Goal: Information Seeking & Learning: Learn about a topic

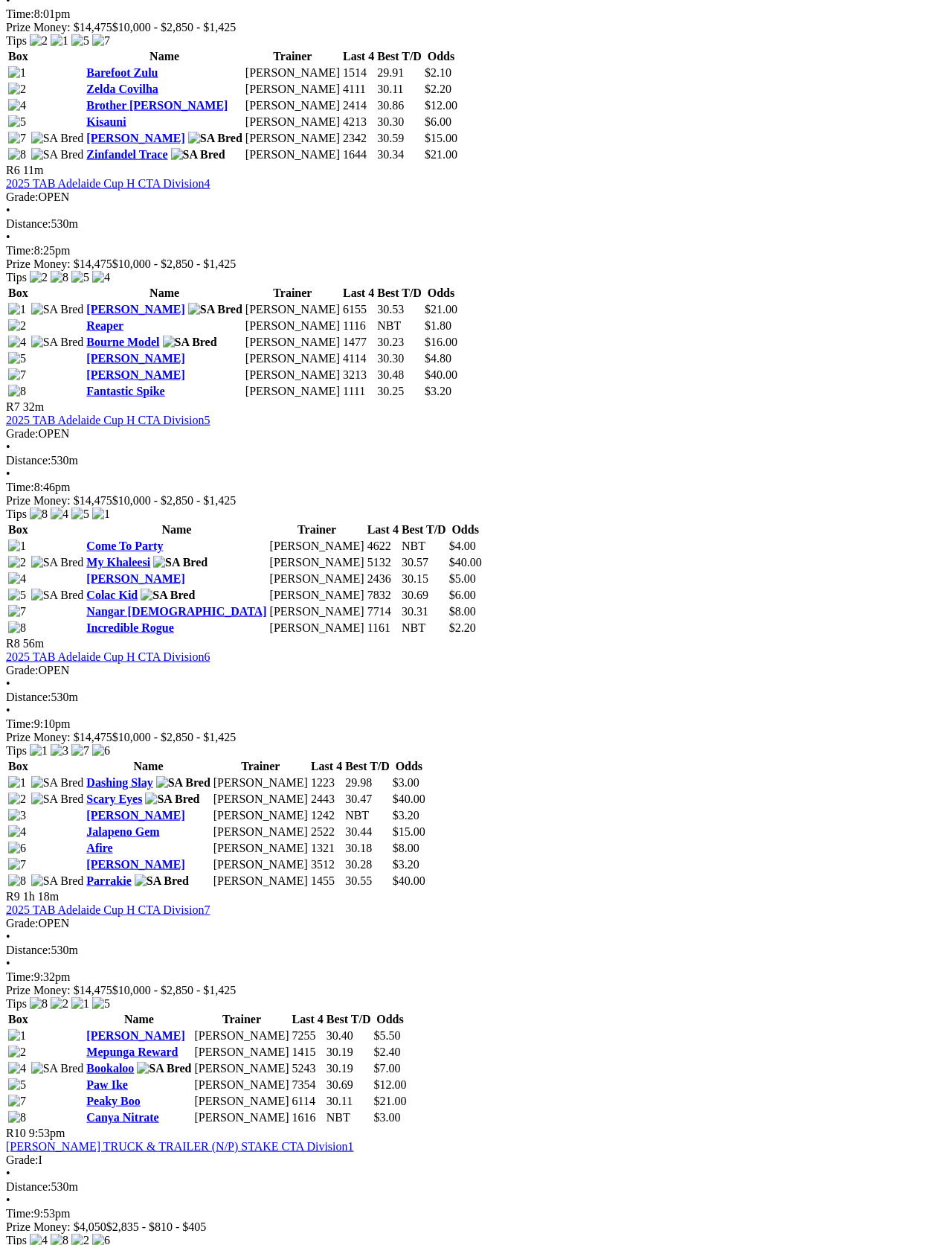
scroll to position [1842, 0]
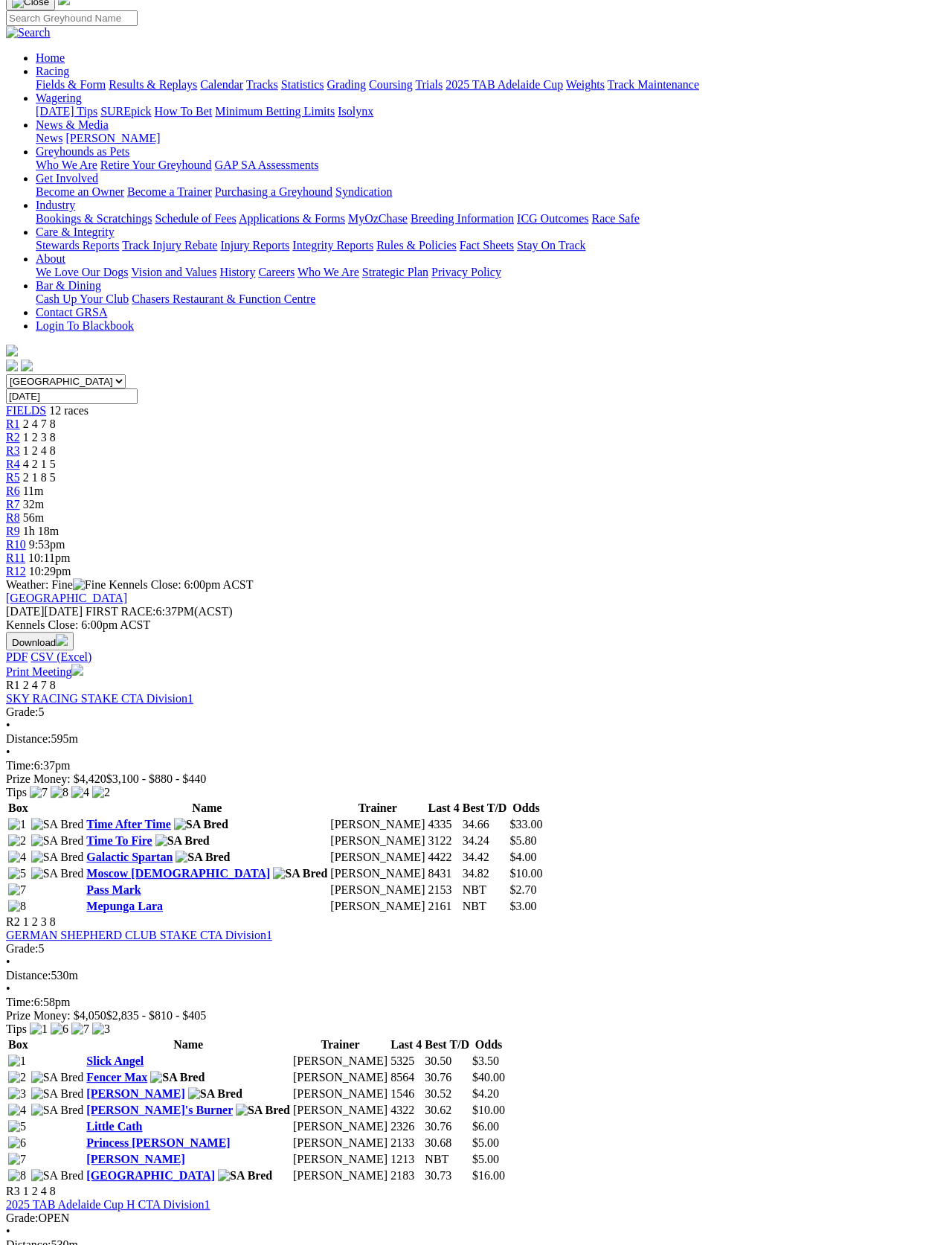
scroll to position [0, 0]
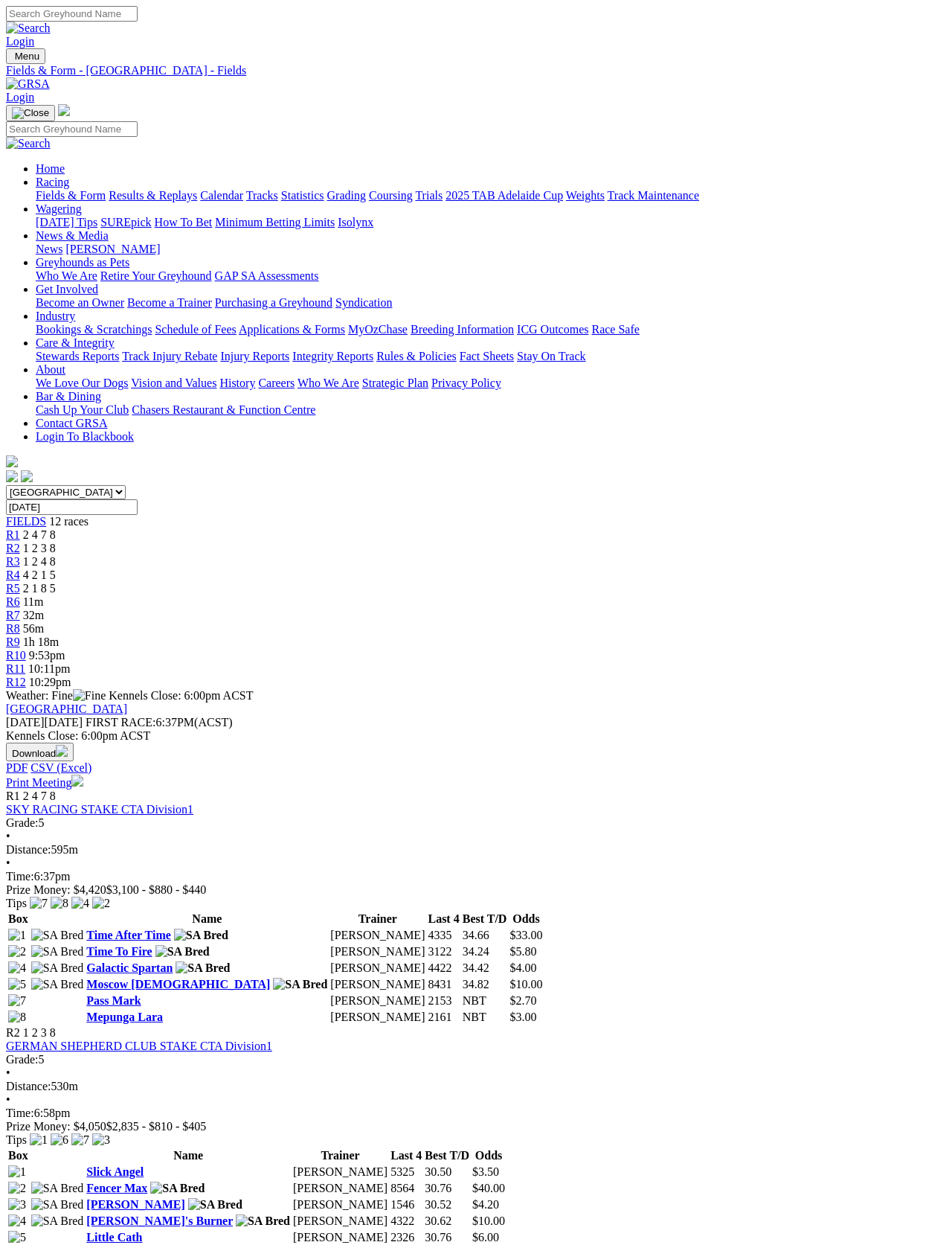
click at [180, 189] on link "Results & Replays" at bounding box center [153, 195] width 89 height 13
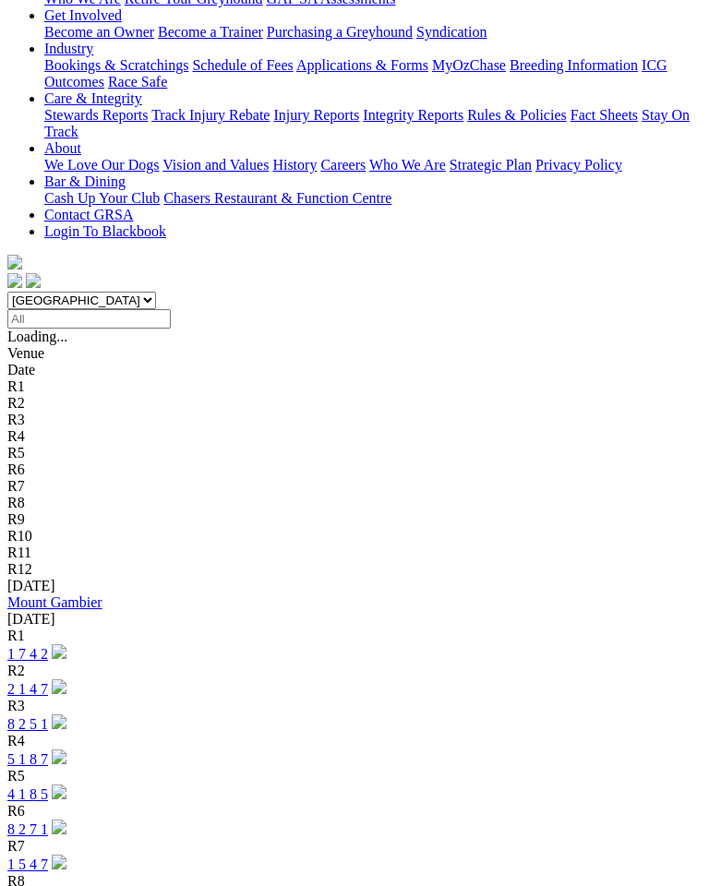
scroll to position [359, 0]
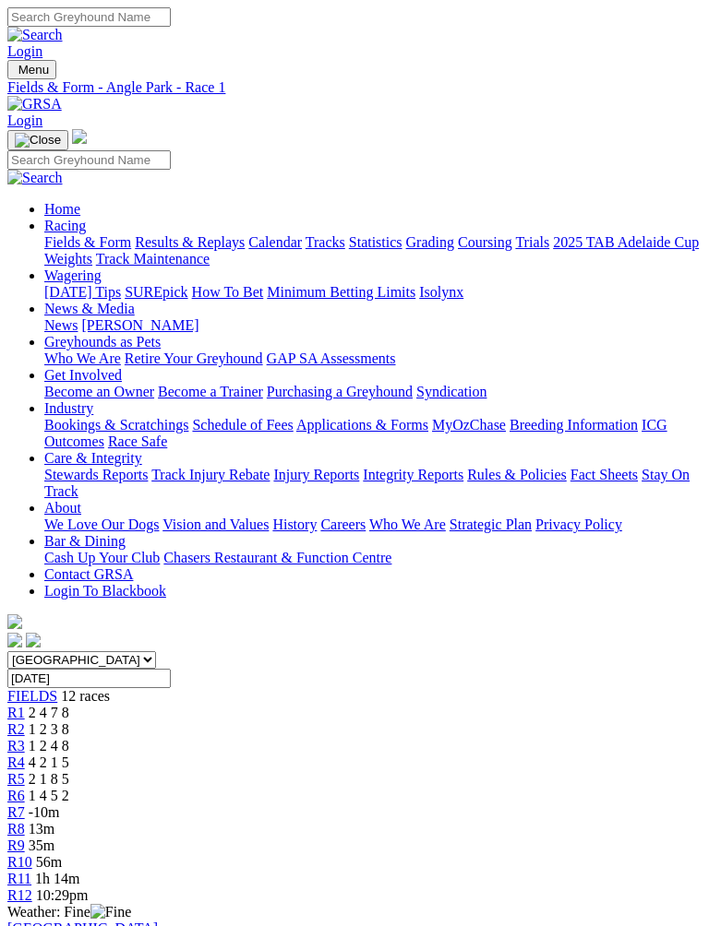
click at [69, 722] on span "1 2 3 8" at bounding box center [49, 730] width 41 height 16
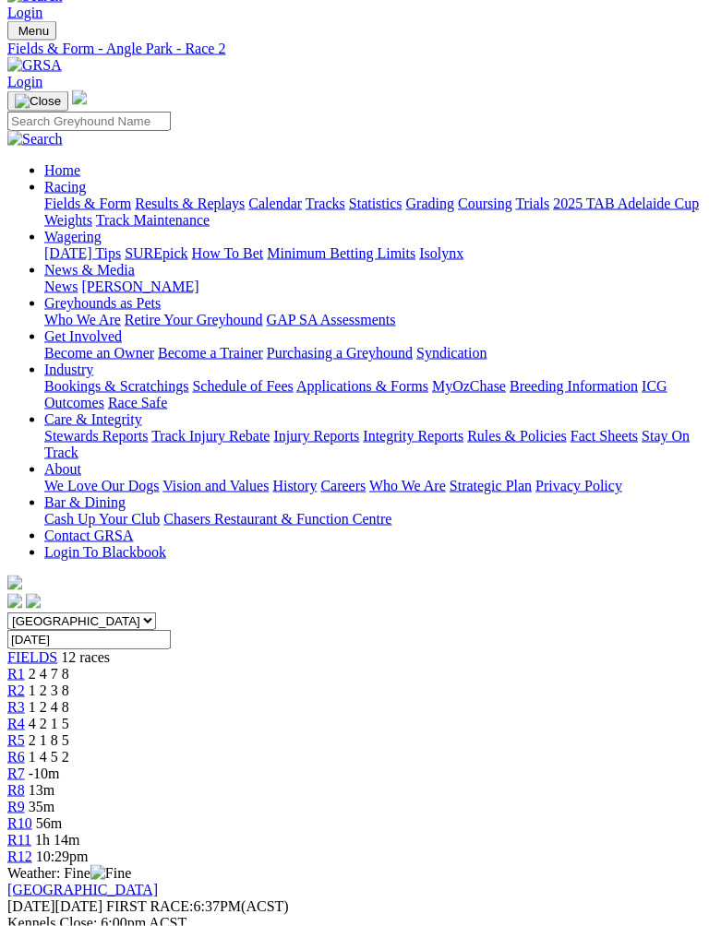
scroll to position [26, 0]
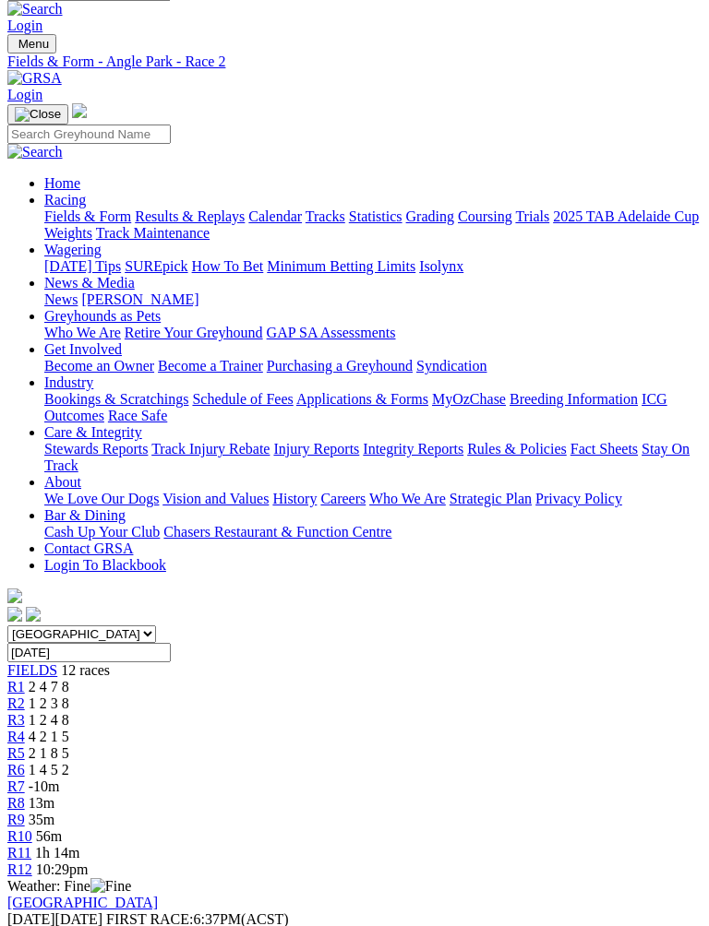
click at [25, 712] on link "R3" at bounding box center [16, 720] width 18 height 16
click at [69, 712] on span "1 2 4 8" at bounding box center [49, 720] width 41 height 16
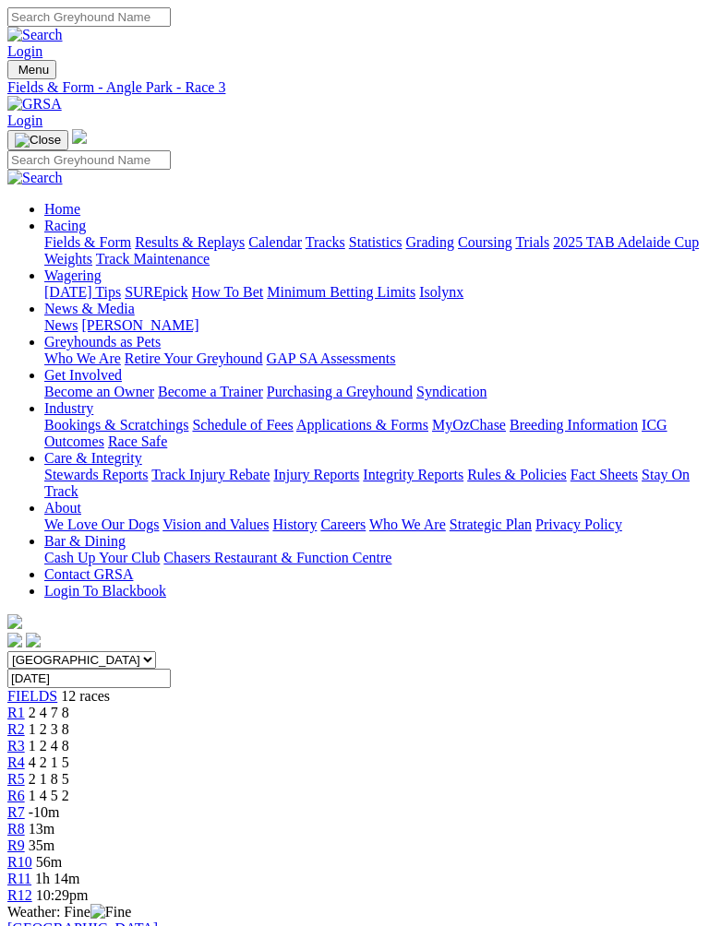
click at [25, 738] on span "R3" at bounding box center [16, 746] width 18 height 16
click at [25, 755] on span "R4" at bounding box center [16, 763] width 18 height 16
click at [25, 771] on span "R5" at bounding box center [16, 779] width 18 height 16
click at [25, 788] on span "R6" at bounding box center [16, 796] width 18 height 16
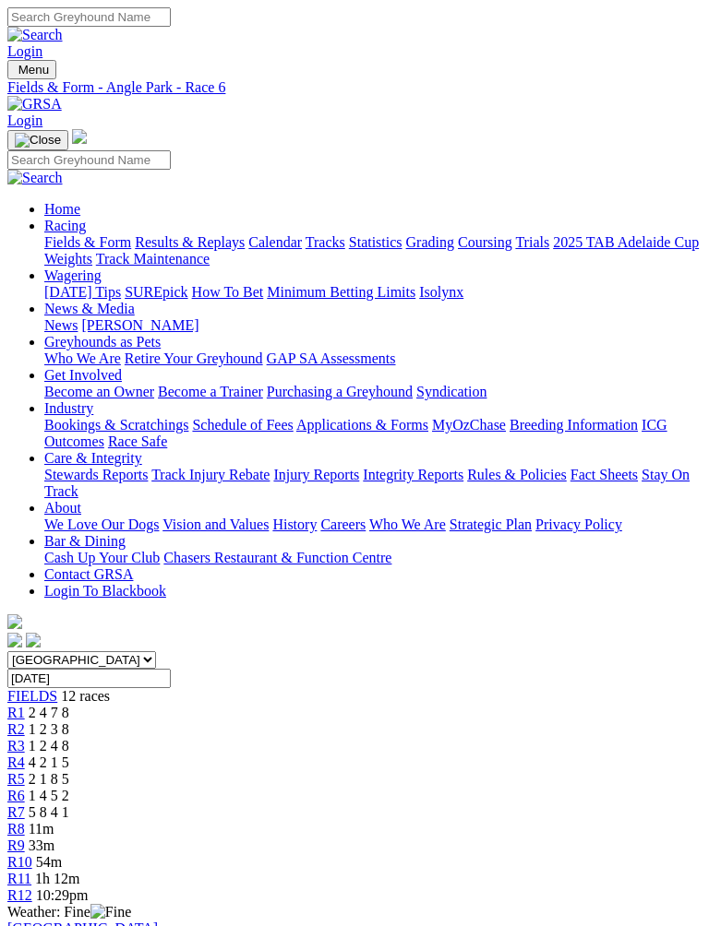
click at [25, 805] on span "R7" at bounding box center [16, 813] width 18 height 16
click at [25, 722] on span "R2" at bounding box center [16, 730] width 18 height 16
click at [25, 738] on span "R3" at bounding box center [16, 746] width 18 height 16
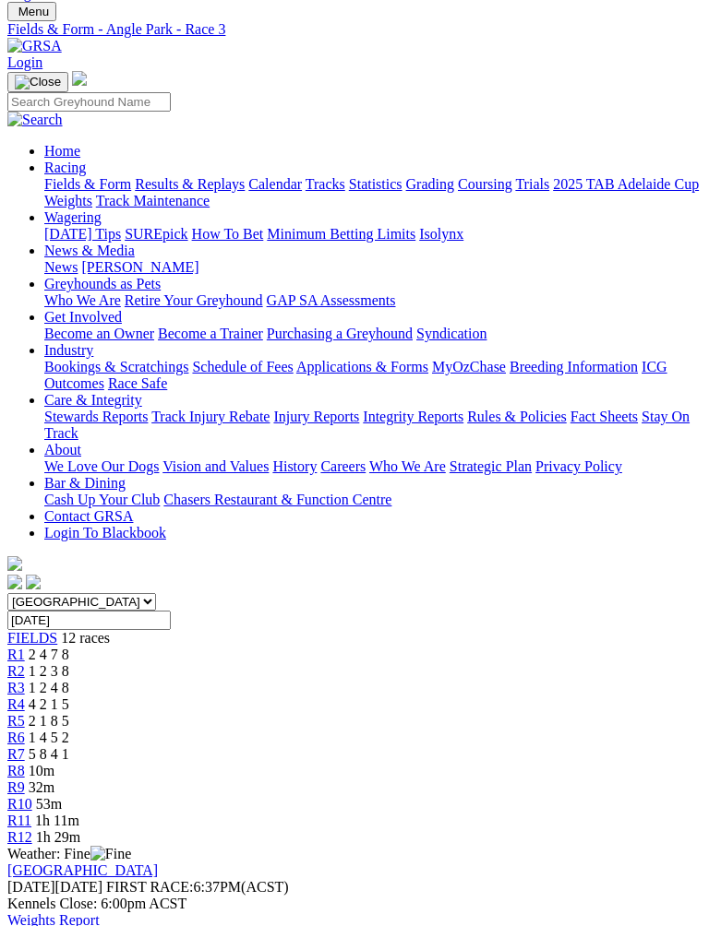
scroll to position [54, 0]
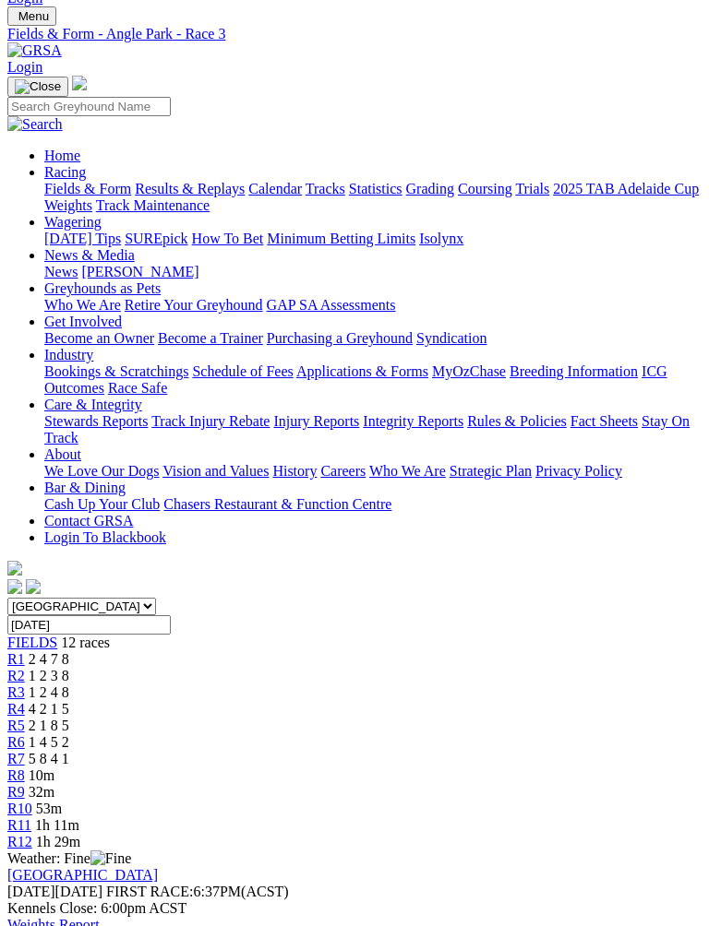
click at [25, 701] on span "R4" at bounding box center [16, 709] width 18 height 16
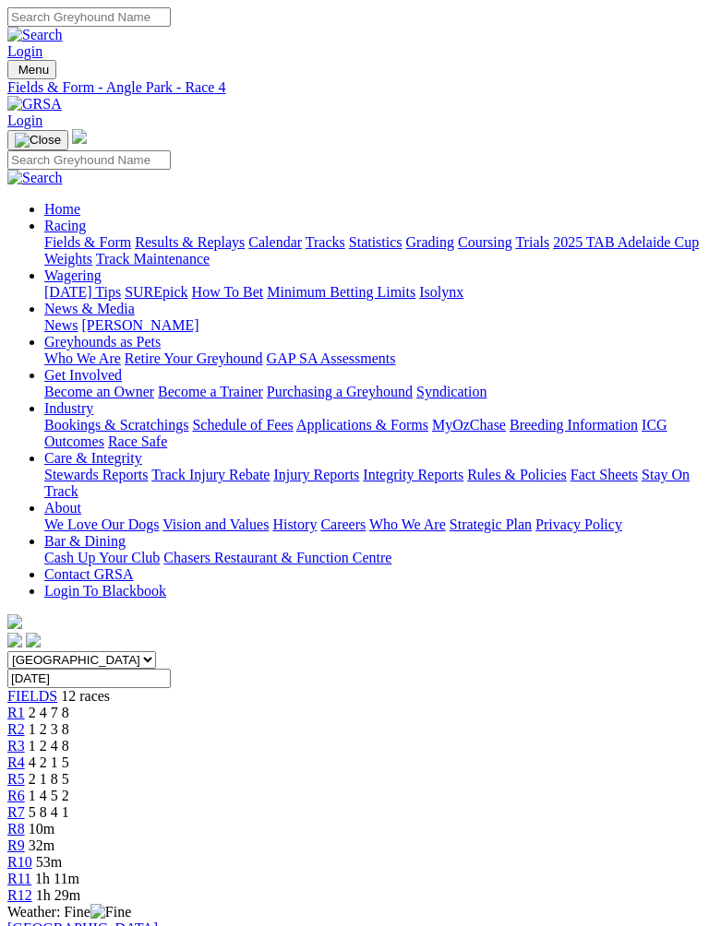
click at [69, 771] on span "2 1 8 5" at bounding box center [49, 779] width 41 height 16
click at [460, 788] on div "R6 1 4 5 2" at bounding box center [354, 796] width 694 height 17
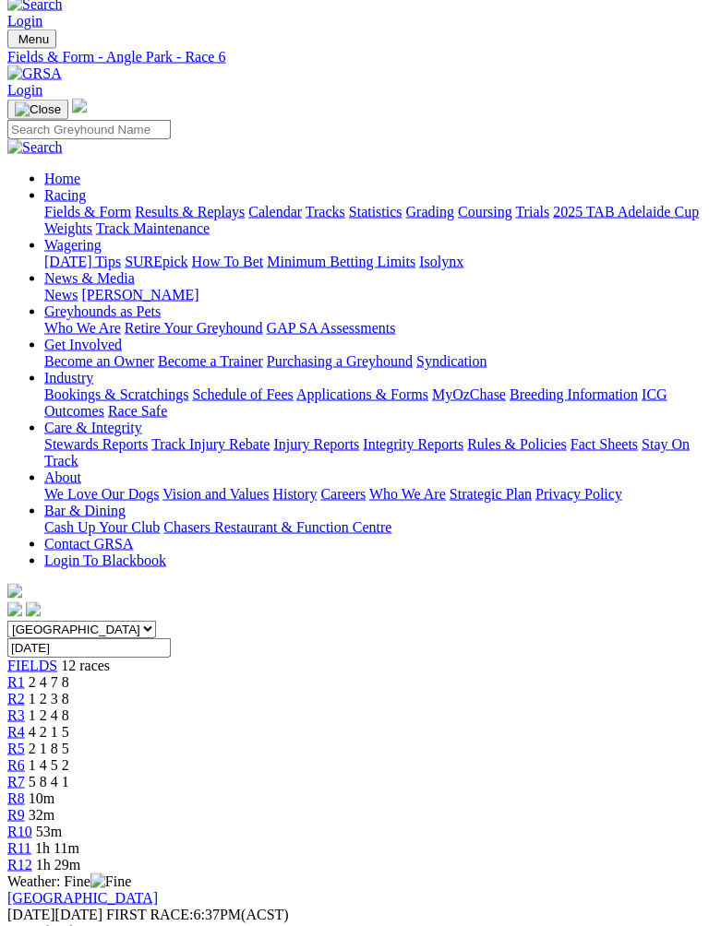
click at [25, 774] on link "R7" at bounding box center [16, 782] width 18 height 16
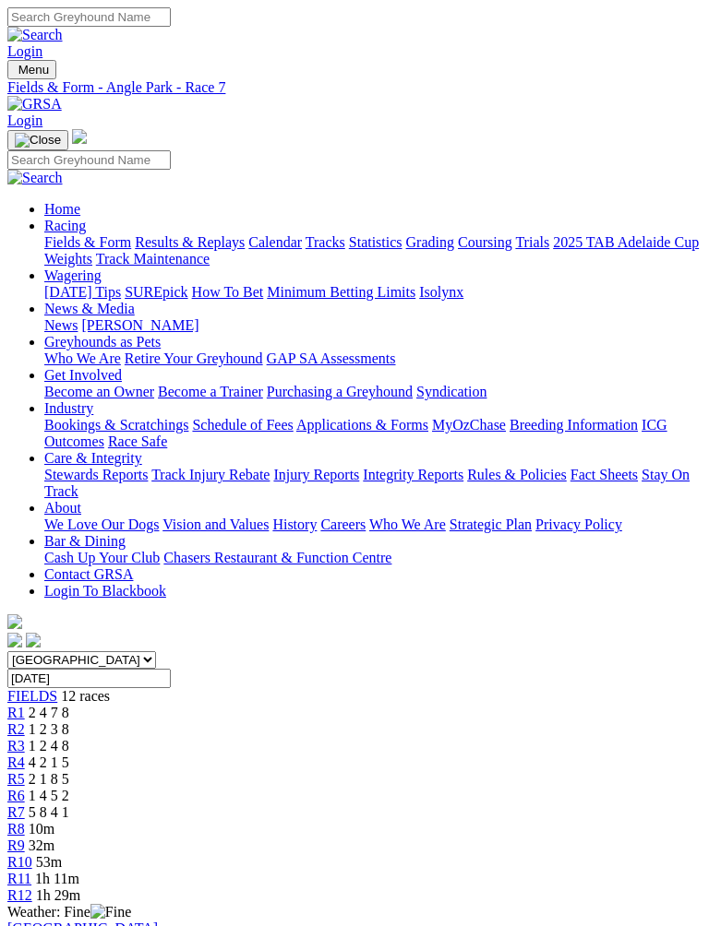
click at [25, 821] on span "R8" at bounding box center [16, 829] width 18 height 16
click at [25, 755] on span "R4" at bounding box center [16, 763] width 18 height 16
click at [69, 771] on span "2 1 8 5" at bounding box center [49, 779] width 41 height 16
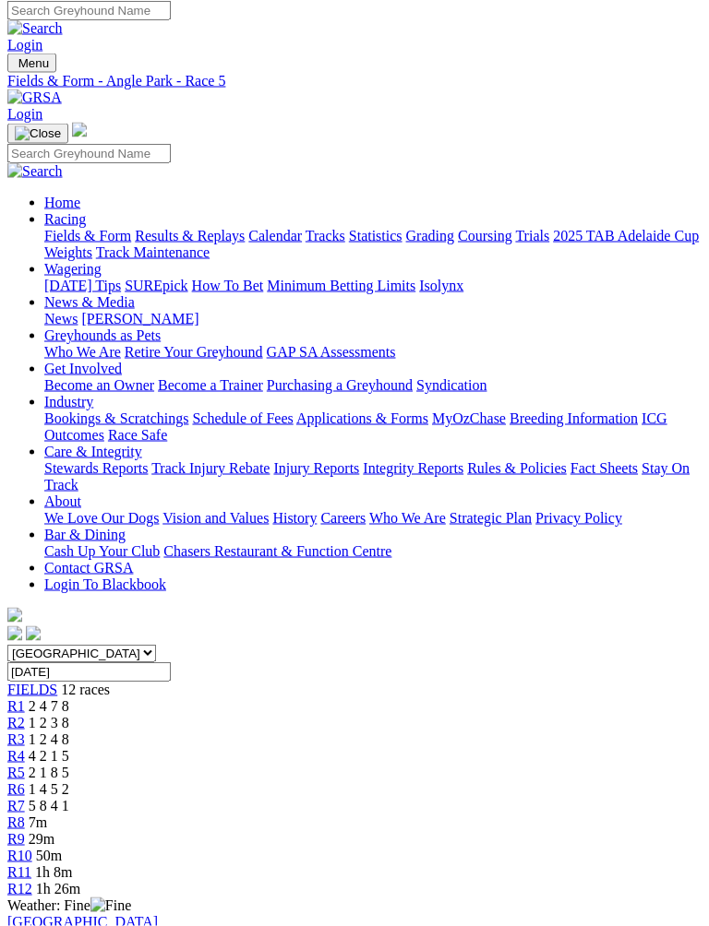
scroll to position [7, 0]
click at [25, 731] on link "R3" at bounding box center [16, 739] width 18 height 16
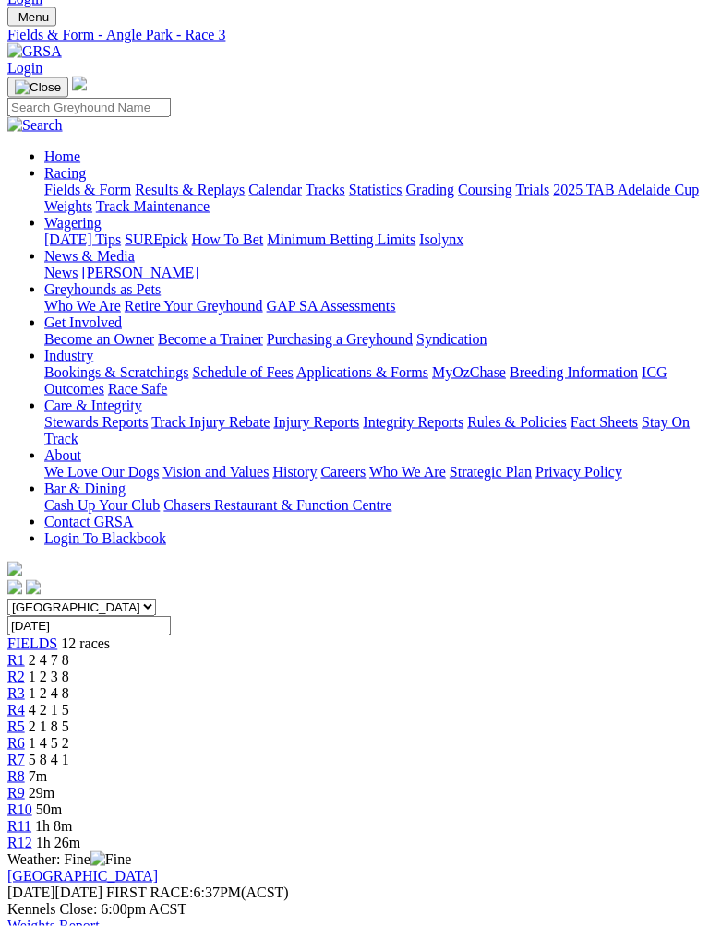
scroll to position [54, 0]
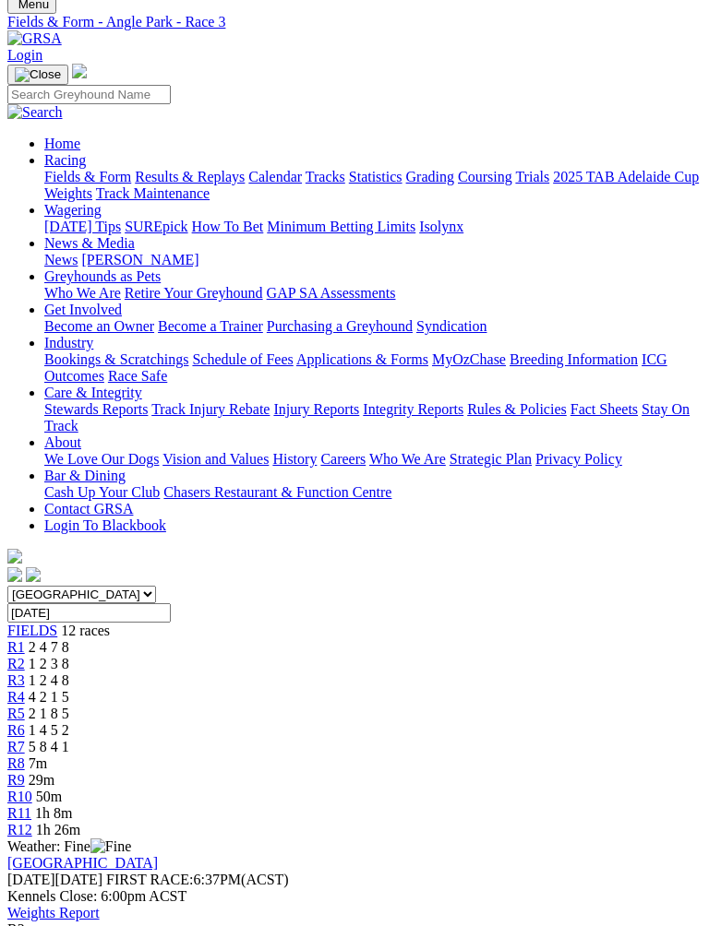
scroll to position [0, 0]
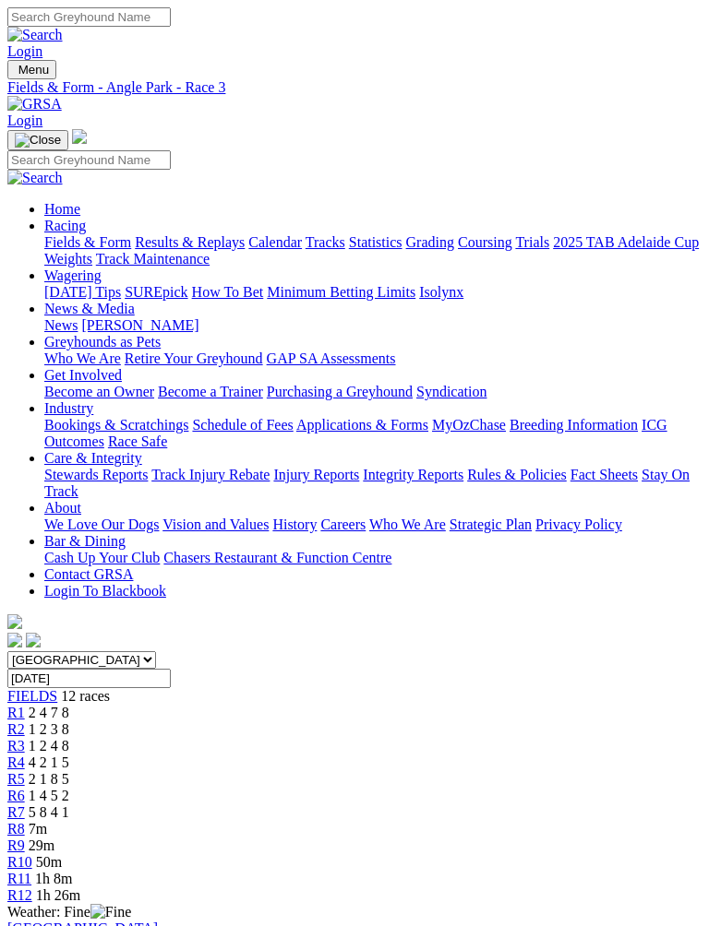
click at [15, 74] on img "Toggle navigation" at bounding box center [15, 74] width 0 height 0
click at [131, 250] on link "Fields & Form" at bounding box center [87, 242] width 87 height 16
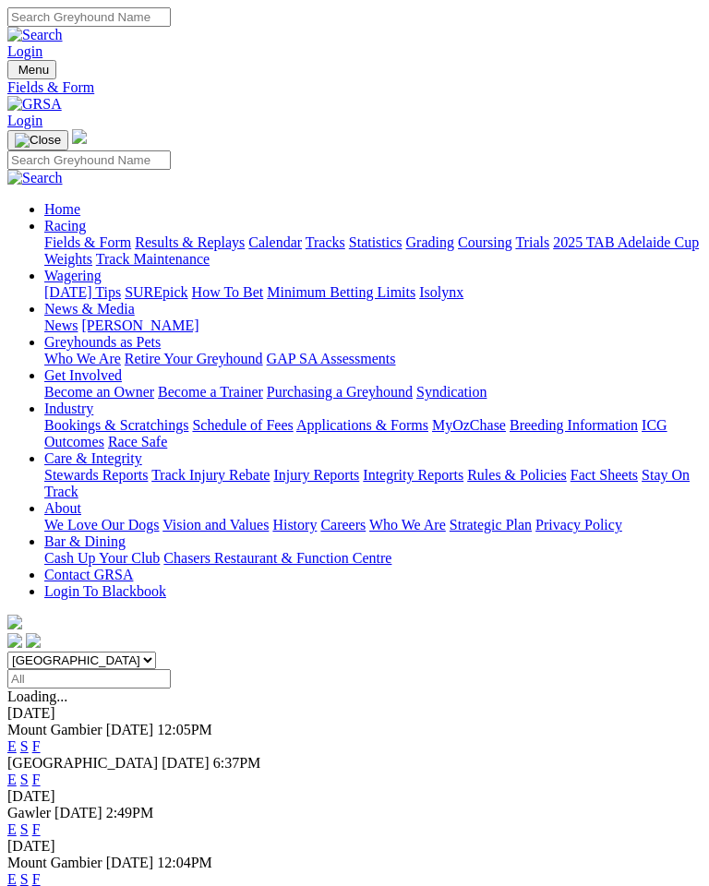
click at [669, 755] on div "Angle Park Today 6:37PM E S F" at bounding box center [354, 771] width 694 height 33
click at [41, 771] on link "F" at bounding box center [36, 779] width 8 height 16
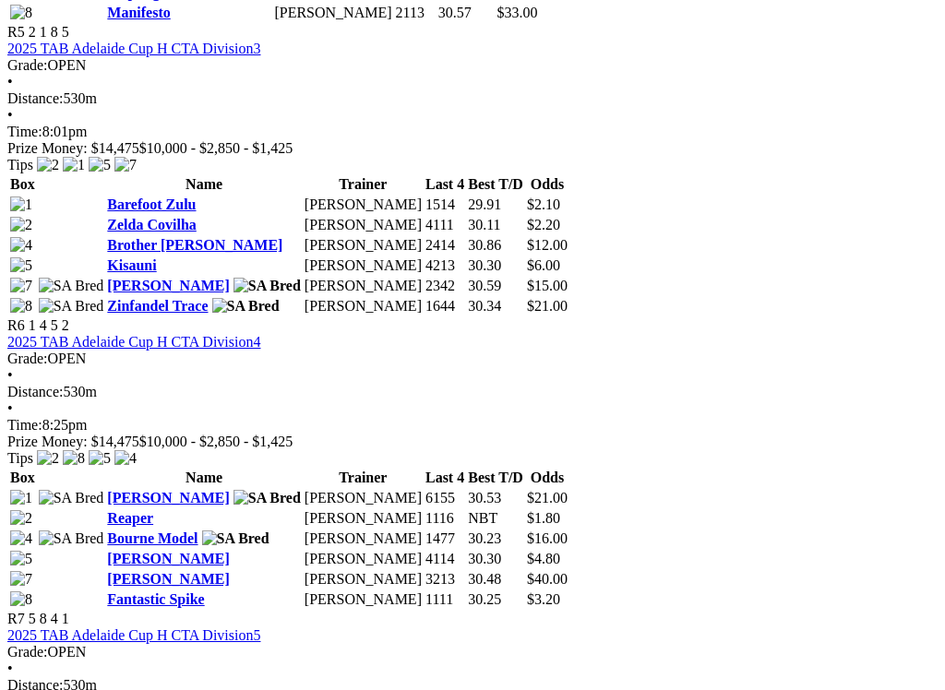
scroll to position [2169, 114]
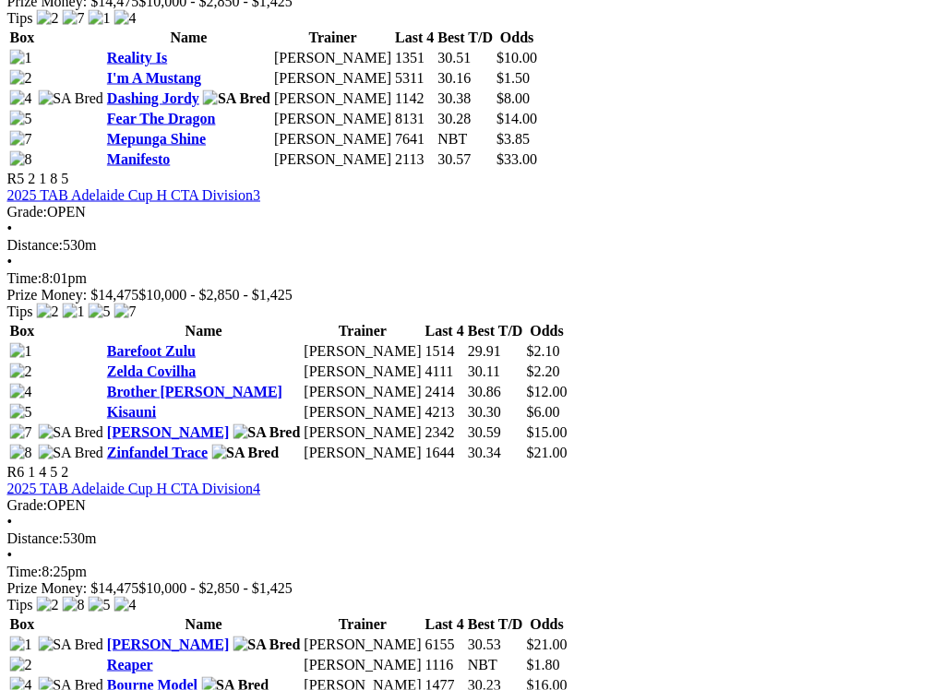
scroll to position [2025, 96]
